Goal: Navigation & Orientation: Find specific page/section

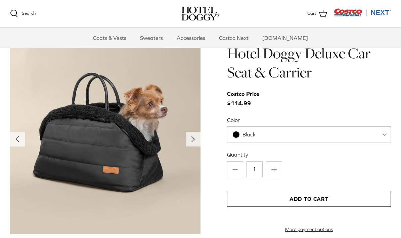
scroll to position [653, 0]
click at [389, 128] on span at bounding box center [386, 134] width 7 height 16
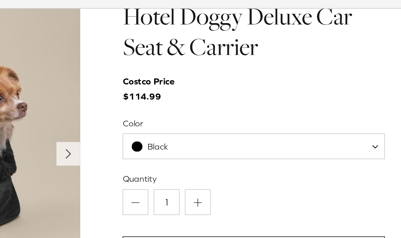
click at [383, 126] on span at bounding box center [386, 134] width 7 height 16
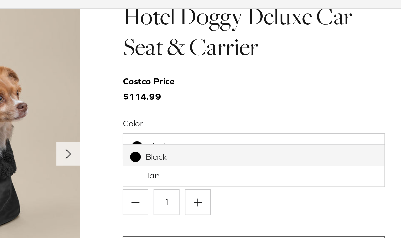
click at [227, 63] on div "Hotel Doggy Deluxe Car Seat & Carrier Costco Price $114.99 Color Black Tan Blac…" at bounding box center [309, 138] width 164 height 189
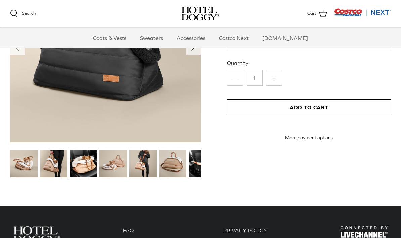
scroll to position [744, 0]
click at [27, 158] on img at bounding box center [24, 164] width 28 height 28
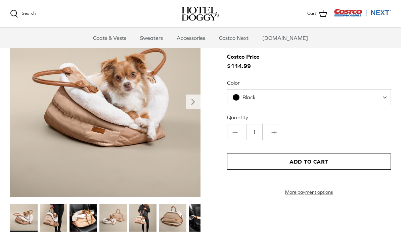
scroll to position [679, 0]
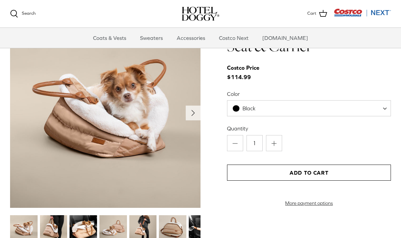
click at [191, 108] on icon "Right" at bounding box center [193, 113] width 11 height 11
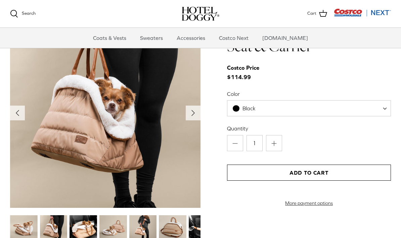
click at [194, 108] on icon "Right" at bounding box center [193, 113] width 11 height 11
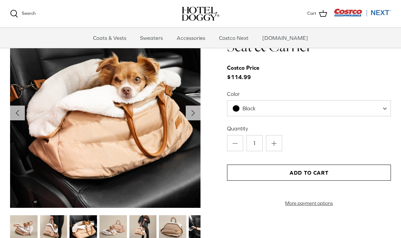
click at [195, 108] on icon "Right" at bounding box center [193, 113] width 11 height 11
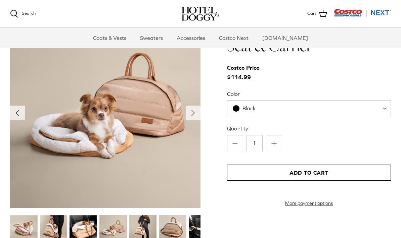
click at [195, 109] on icon "Right" at bounding box center [193, 113] width 11 height 11
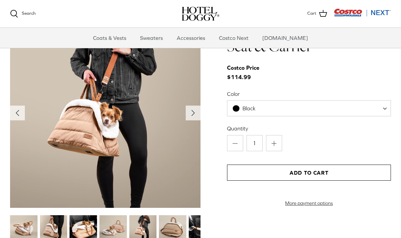
click at [196, 108] on icon "Right" at bounding box center [193, 113] width 11 height 11
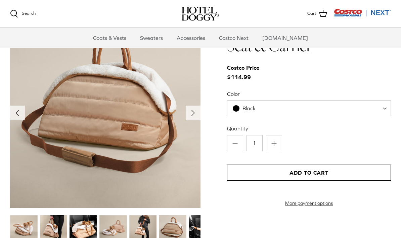
click at [199, 106] on button "Right" at bounding box center [193, 113] width 15 height 15
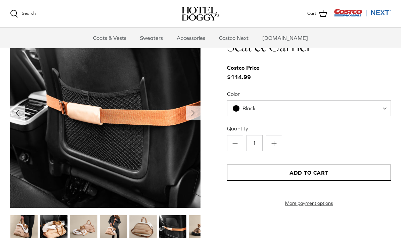
click at [195, 109] on icon "Right" at bounding box center [193, 113] width 11 height 11
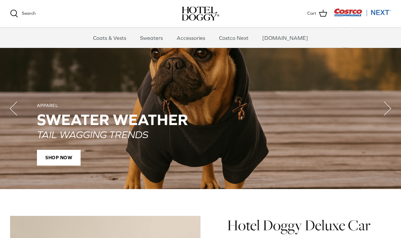
scroll to position [460, 0]
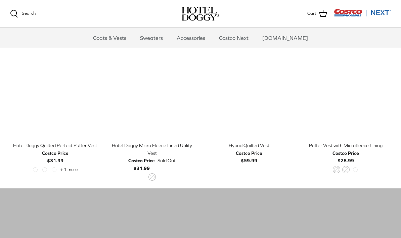
scroll to position [320, 0]
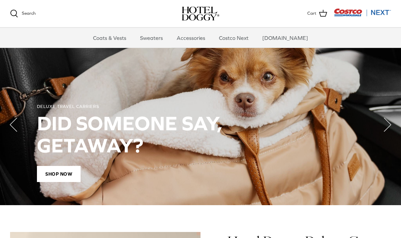
click at [377, 118] on icon "Right" at bounding box center [387, 125] width 27 height 27
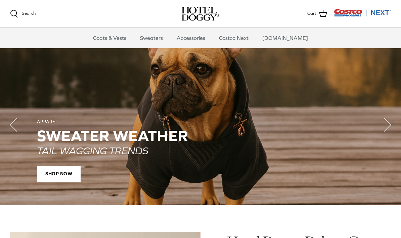
click at [374, 124] on icon "Right" at bounding box center [387, 124] width 27 height 27
click at [379, 119] on icon "Right" at bounding box center [387, 124] width 27 height 27
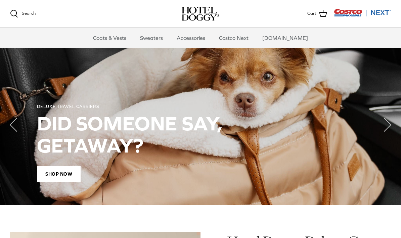
click at [378, 122] on icon "Right" at bounding box center [387, 124] width 27 height 27
click at [381, 119] on icon "Right" at bounding box center [387, 124] width 27 height 27
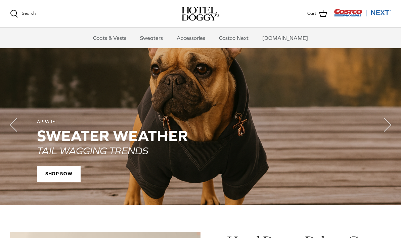
click at [380, 117] on icon "Right" at bounding box center [387, 124] width 27 height 27
click at [376, 128] on icon "Right" at bounding box center [387, 124] width 27 height 27
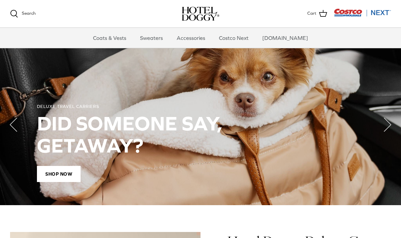
click at [384, 120] on polyline "Next" at bounding box center [387, 124] width 7 height 13
click at [386, 118] on polyline "Next" at bounding box center [387, 124] width 7 height 13
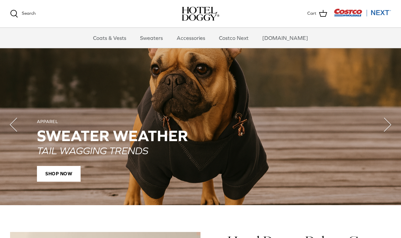
click at [383, 122] on icon "Right" at bounding box center [387, 124] width 27 height 27
click at [383, 120] on icon "Right" at bounding box center [387, 124] width 27 height 27
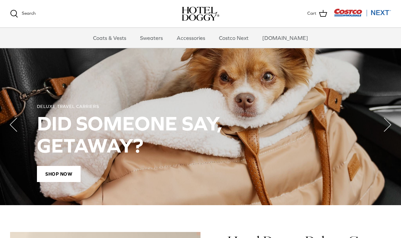
click at [205, 39] on link "Accessories" at bounding box center [190, 38] width 41 height 20
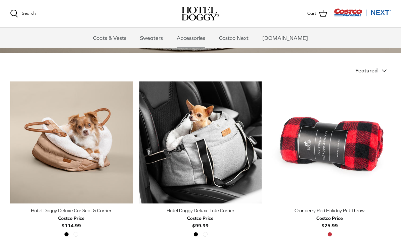
scroll to position [127, 0]
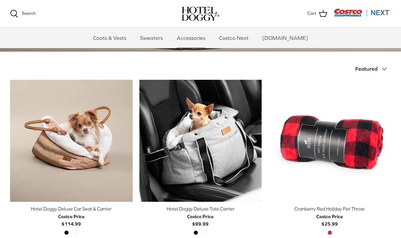
click at [384, 68] on polyline at bounding box center [384, 69] width 4 height 2
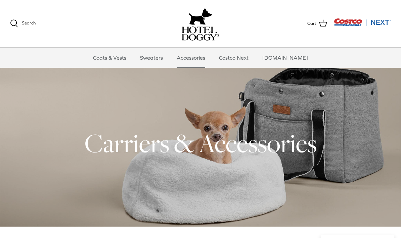
scroll to position [0, 0]
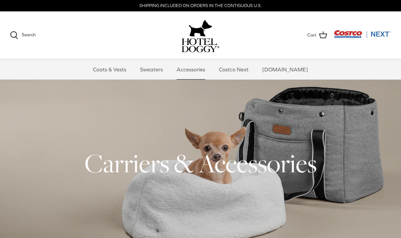
click at [243, 72] on link "Costco Next" at bounding box center [234, 69] width 42 height 20
